Goal: Find specific page/section: Find specific page/section

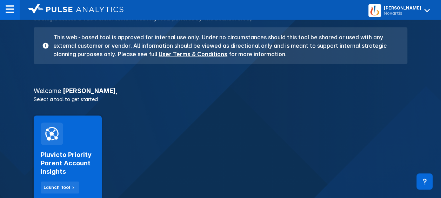
scroll to position [70, 0]
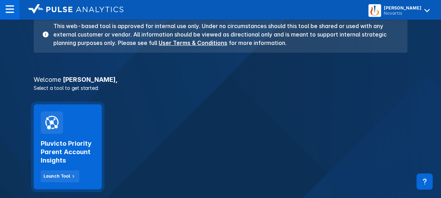
click at [74, 143] on h2 "Pluvicto Priority Parent Account Insights" at bounding box center [68, 151] width 54 height 25
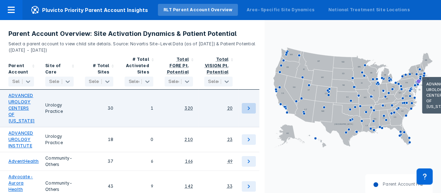
click at [250, 108] on icon at bounding box center [248, 108] width 8 height 8
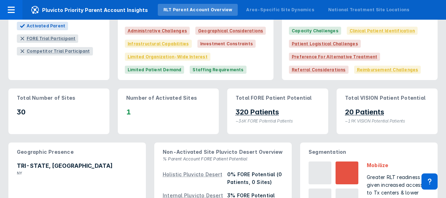
scroll to position [70, 0]
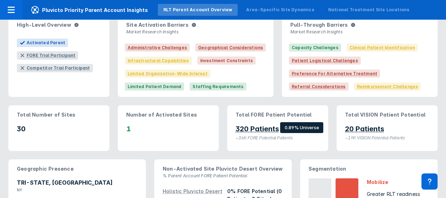
click at [262, 127] on p "320 Patients" at bounding box center [257, 128] width 43 height 9
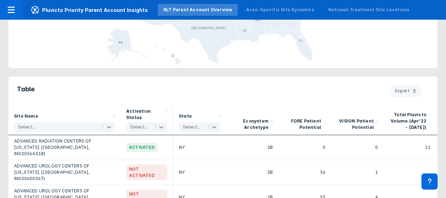
scroll to position [596, 0]
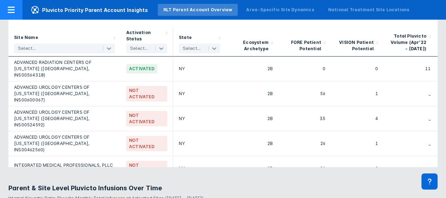
click at [15, 11] on icon at bounding box center [11, 10] width 8 height 8
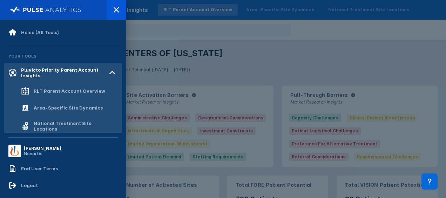
click at [372, 41] on div at bounding box center [223, 99] width 446 height 198
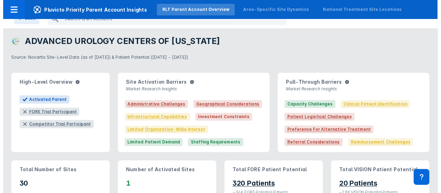
scroll to position [0, 0]
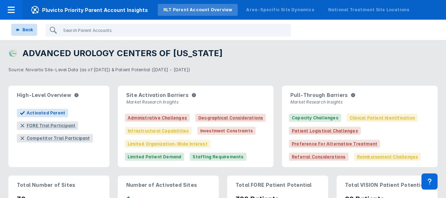
click at [16, 29] on icon at bounding box center [17, 30] width 4 height 4
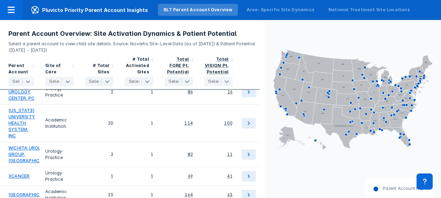
scroll to position [3224, 0]
click at [186, 83] on icon at bounding box center [186, 81] width 7 height 7
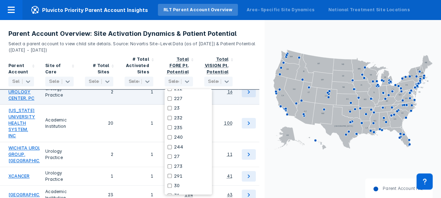
scroll to position [351, 0]
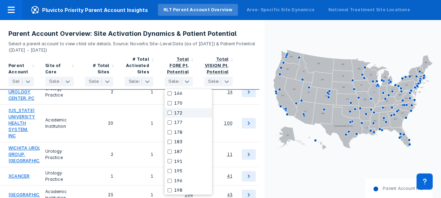
click at [252, 46] on p "Select a parent account to view child site details. Source: Novartis Site-Level…" at bounding box center [132, 45] width 248 height 15
